Goal: Task Accomplishment & Management: Manage account settings

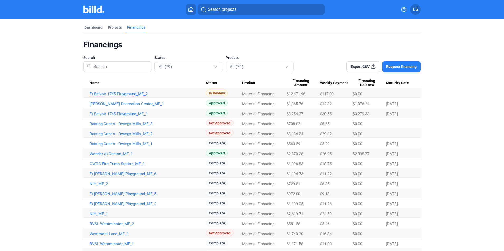
click at [131, 95] on link "Ft Belvoir 1745 Playground_MF_2" at bounding box center [148, 94] width 116 height 5
